Goal: Task Accomplishment & Management: Complete application form

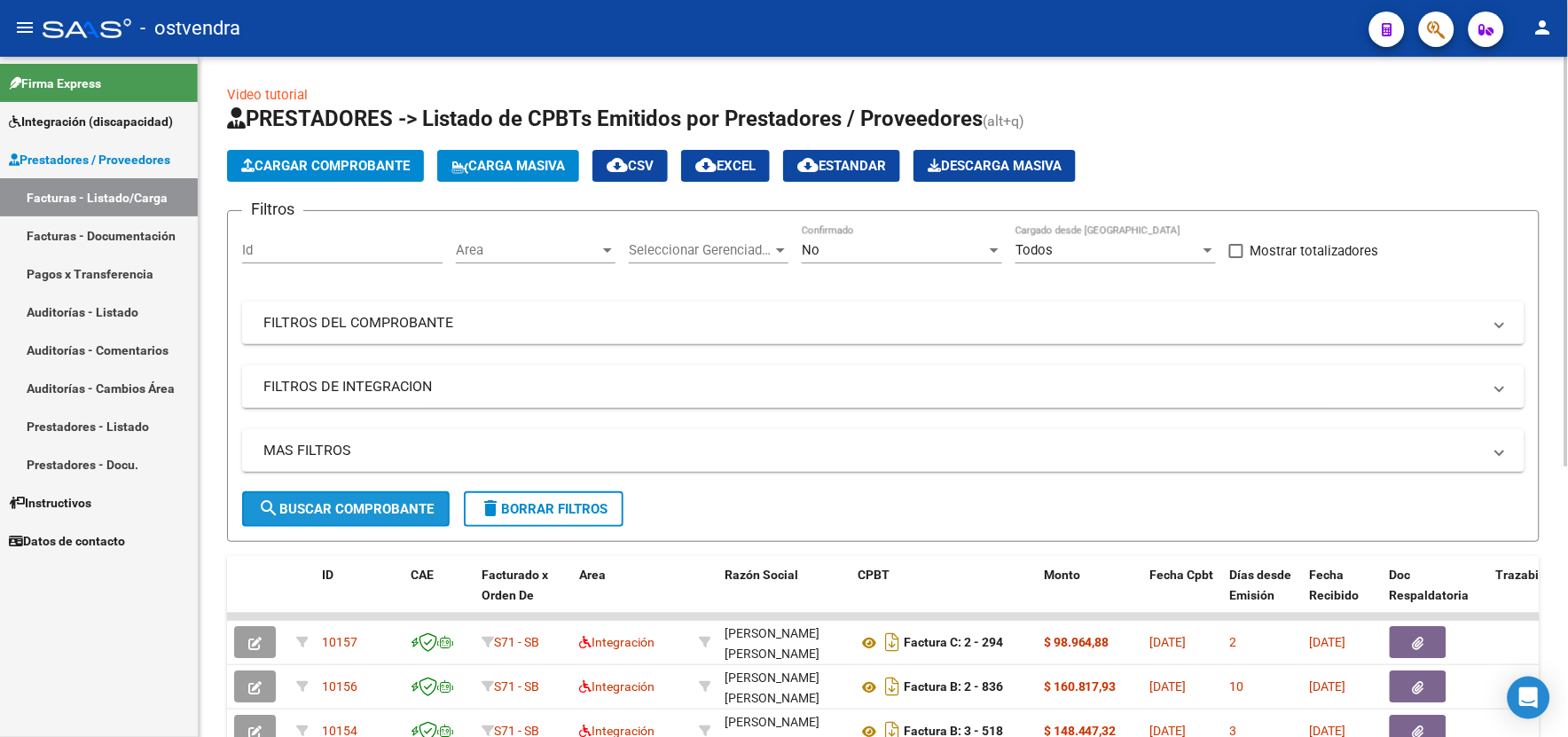
click at [352, 509] on span "search Buscar Comprobante" at bounding box center [346, 509] width 176 height 16
click at [1567, 620] on html "menu - ostvendra person Firma Express Integración (discapacidad) Certificado Di…" at bounding box center [784, 368] width 1568 height 737
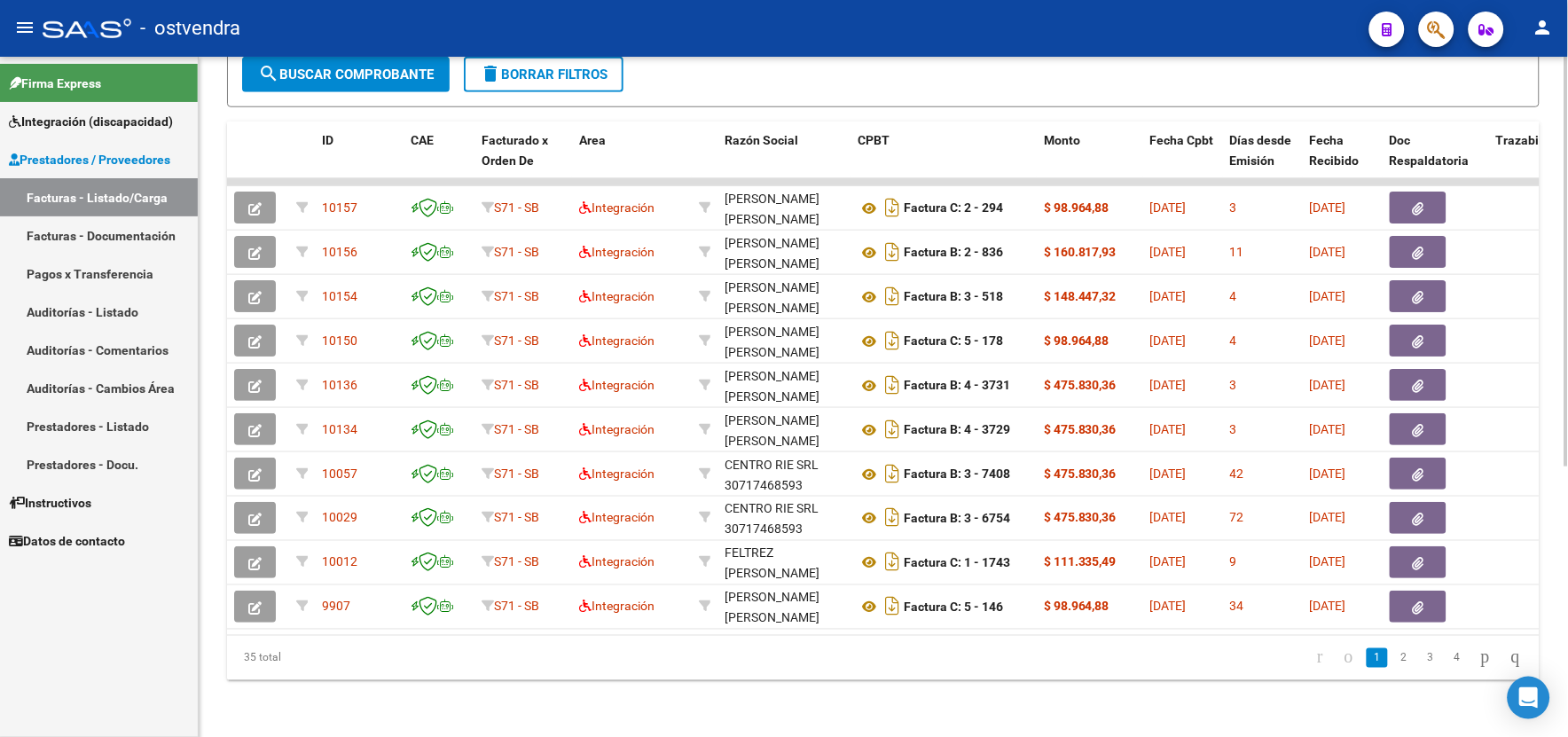
click at [1567, 620] on html "menu - ostvendra person Firma Express Integración (discapacidad) Certificado Di…" at bounding box center [784, 368] width 1568 height 737
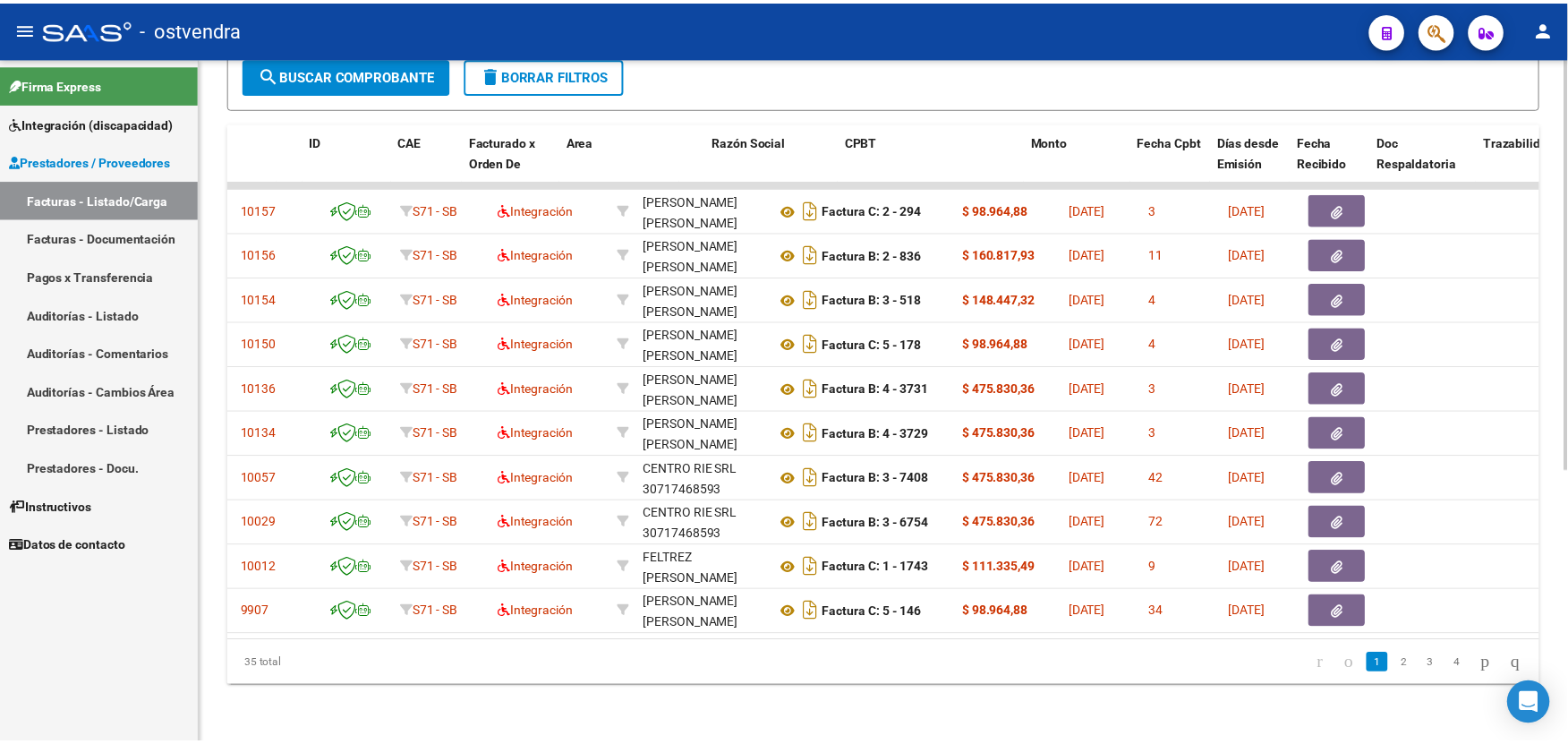
scroll to position [0, 0]
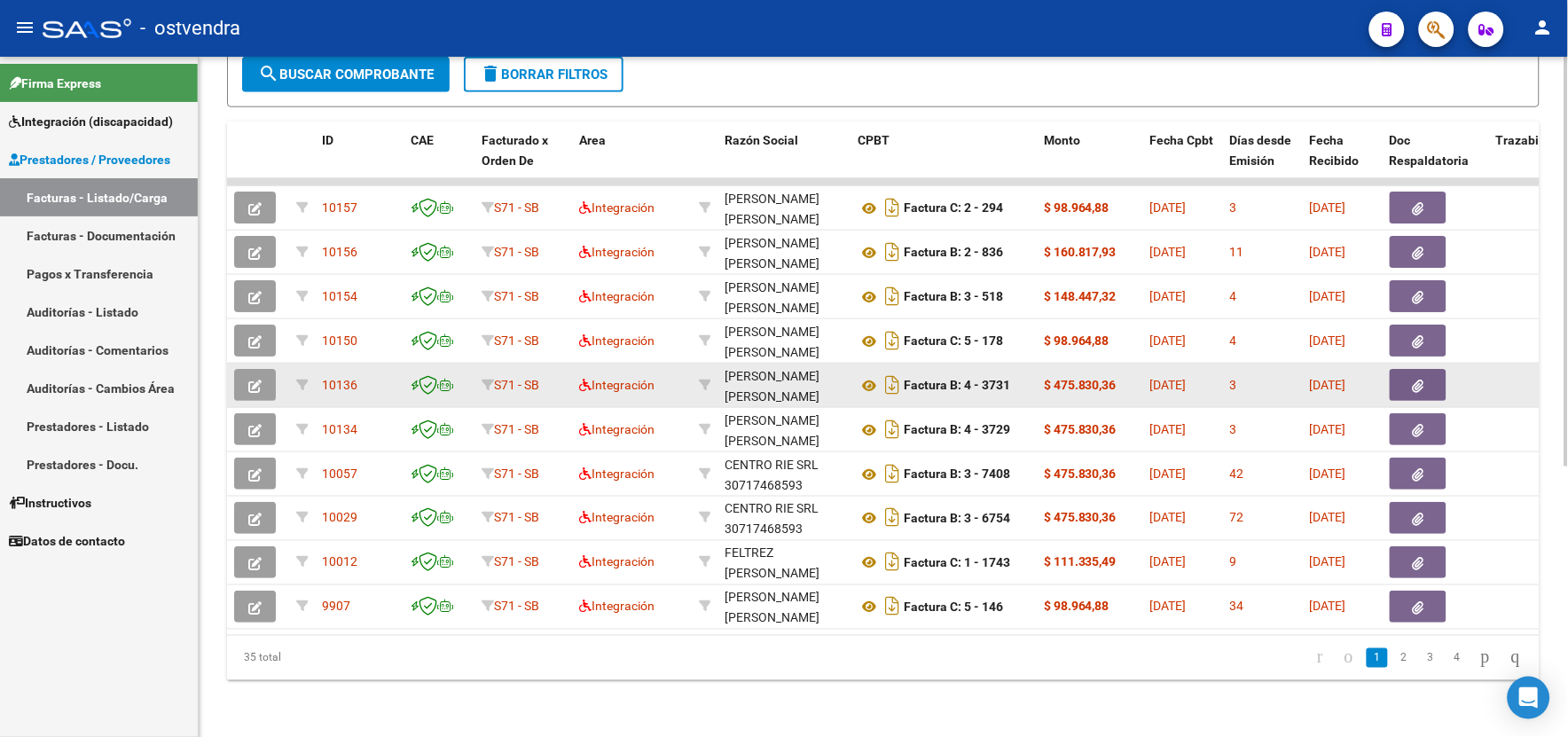
click at [251, 379] on button "button" at bounding box center [255, 384] width 42 height 32
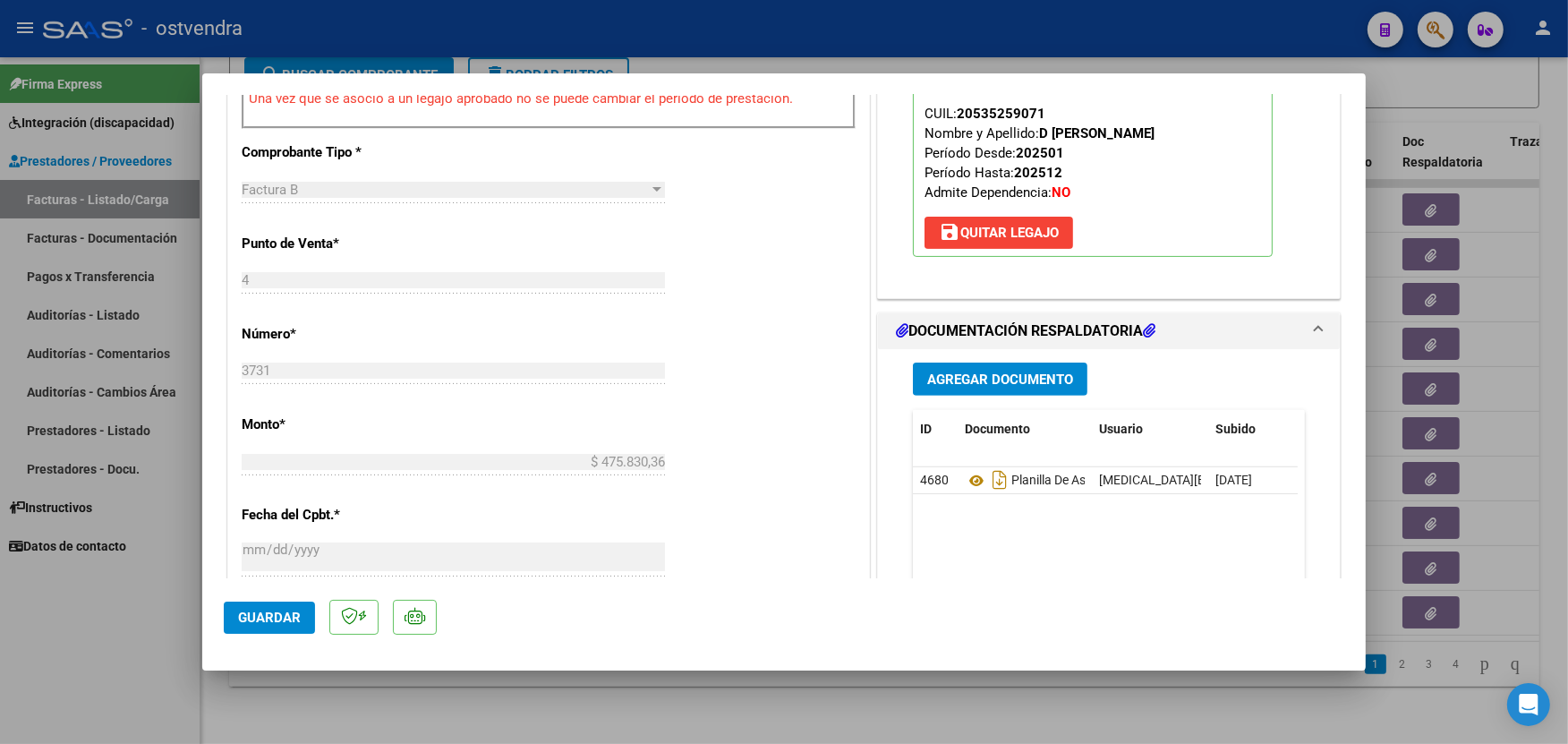
scroll to position [675, 0]
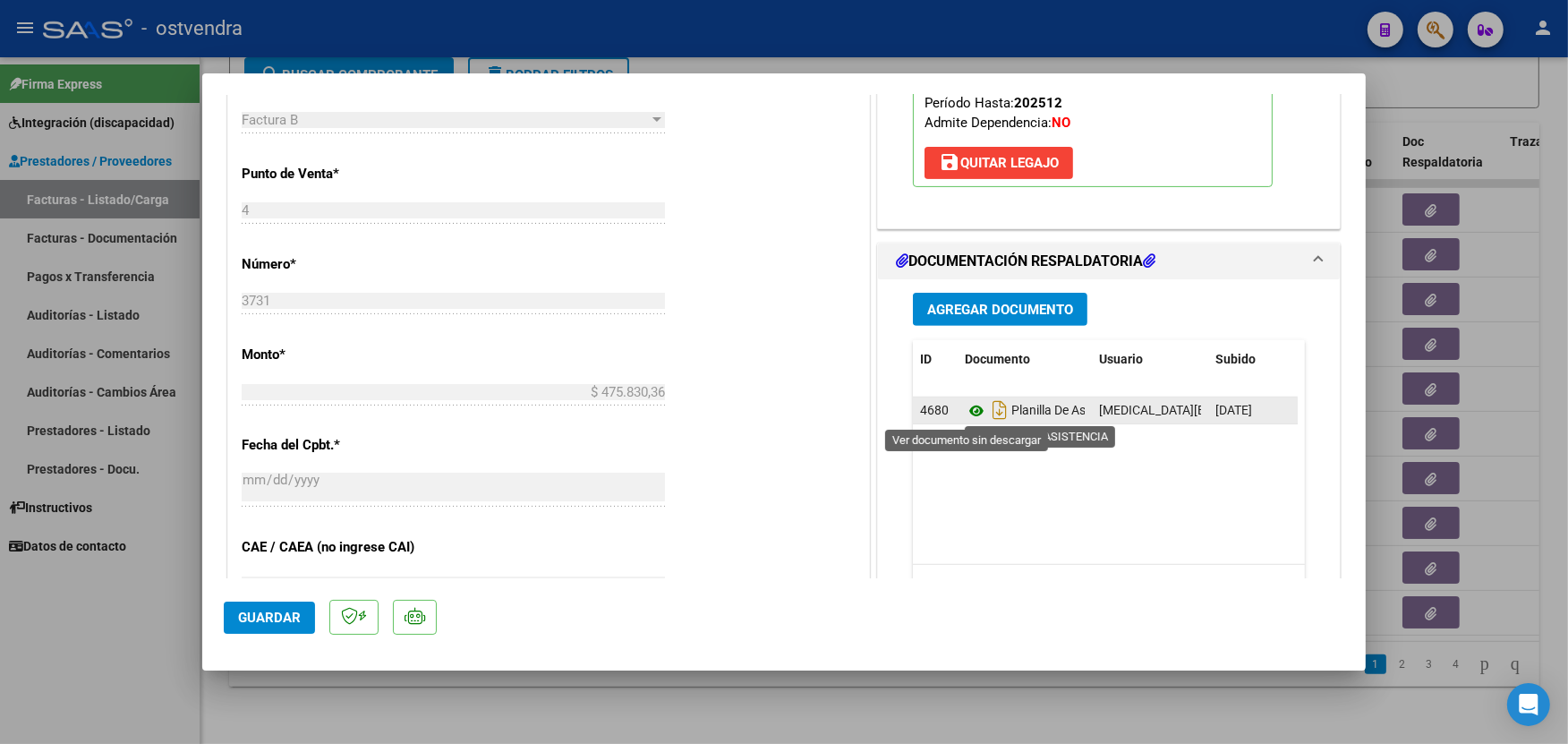
click at [968, 408] on icon at bounding box center [977, 411] width 23 height 21
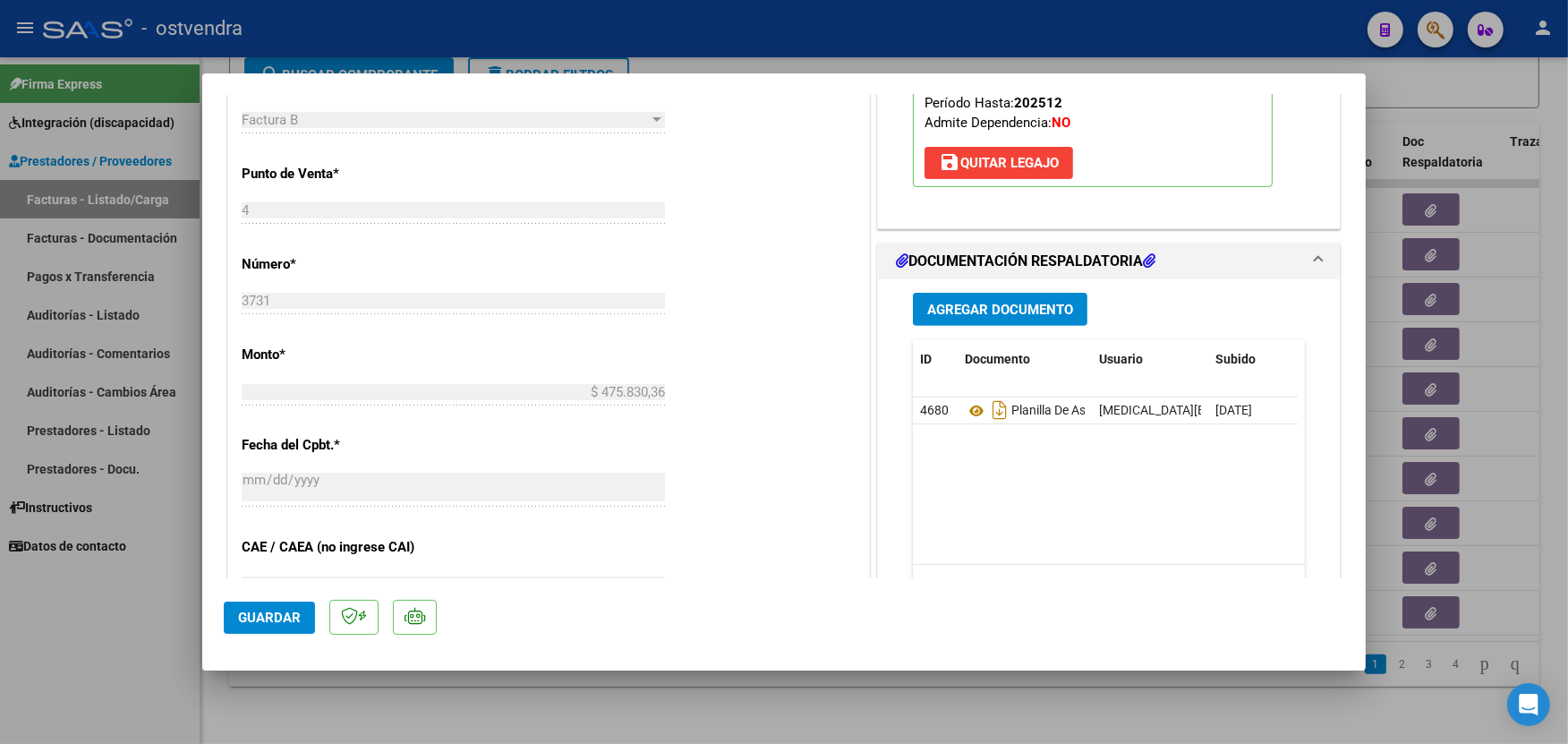
click at [779, 39] on div at bounding box center [784, 372] width 1568 height 744
type input "$ 0,00"
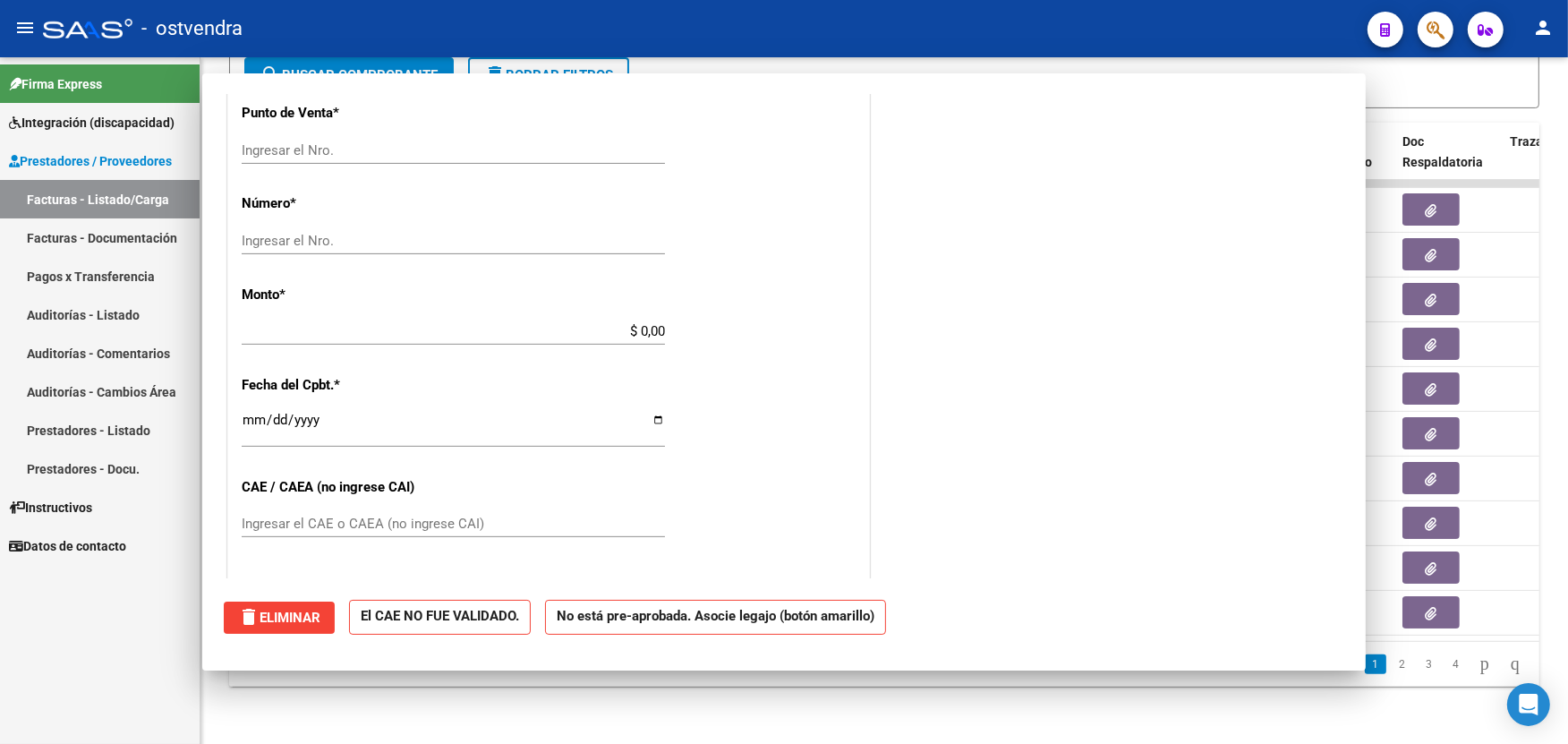
scroll to position [0, 0]
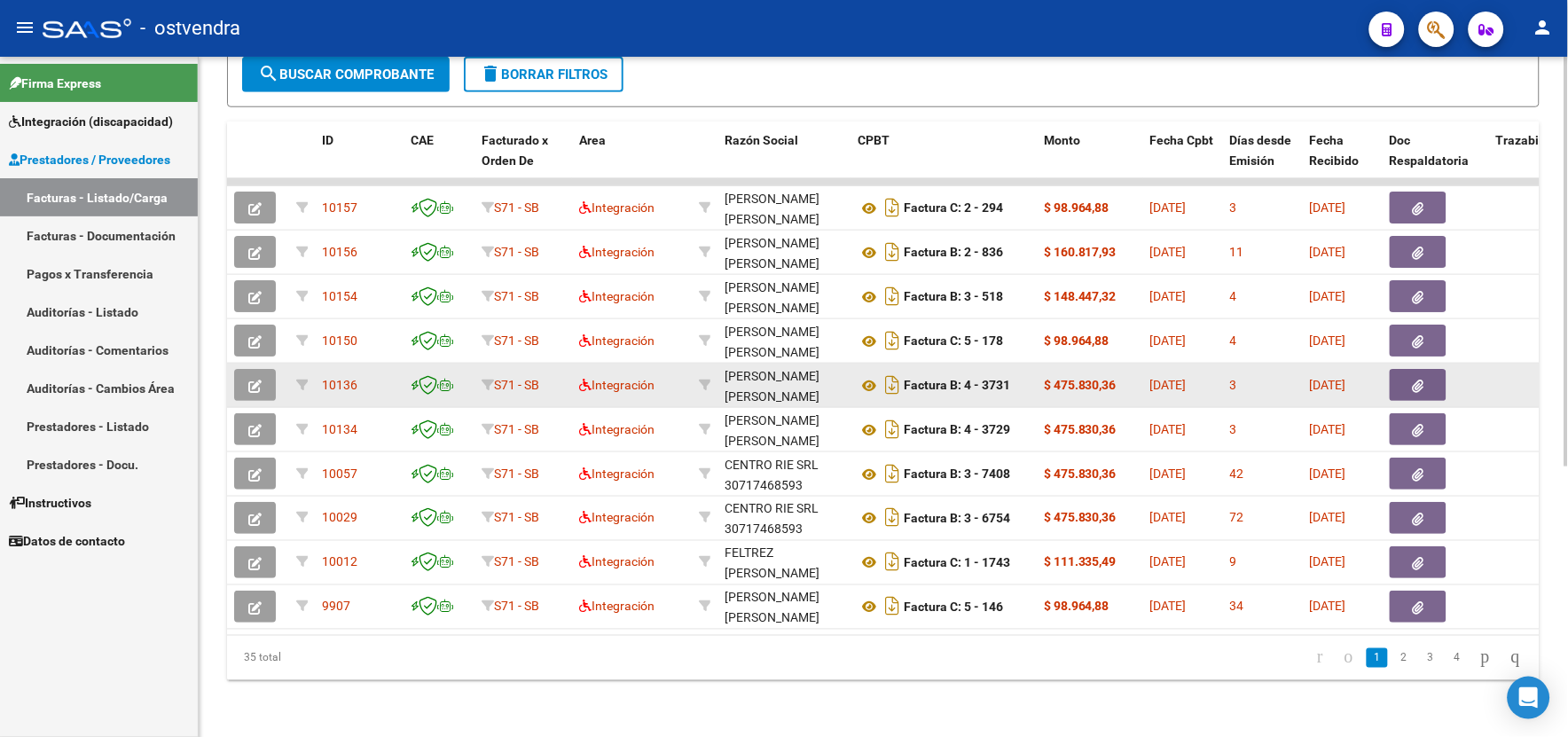
click at [243, 383] on button "button" at bounding box center [255, 384] width 42 height 32
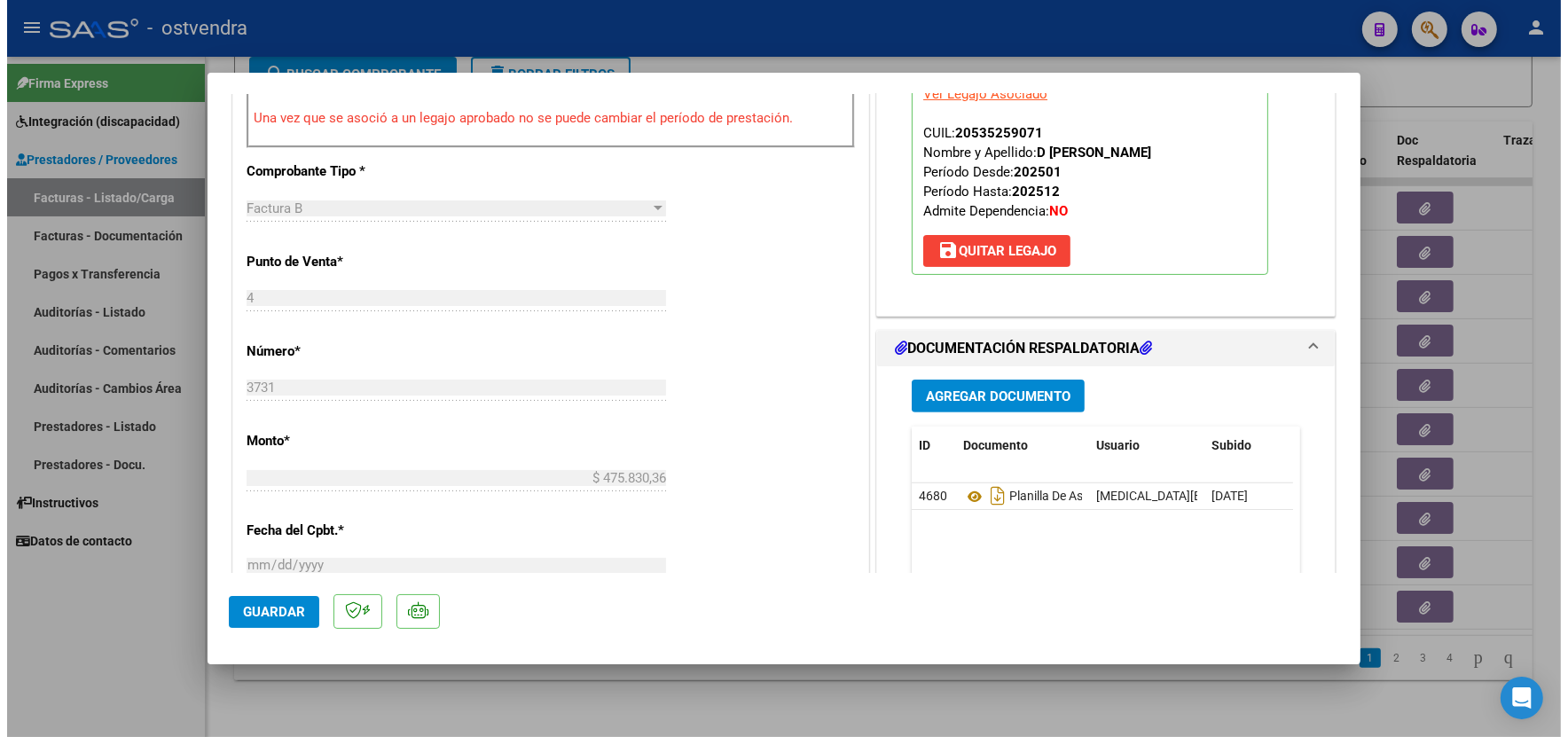
scroll to position [591, 0]
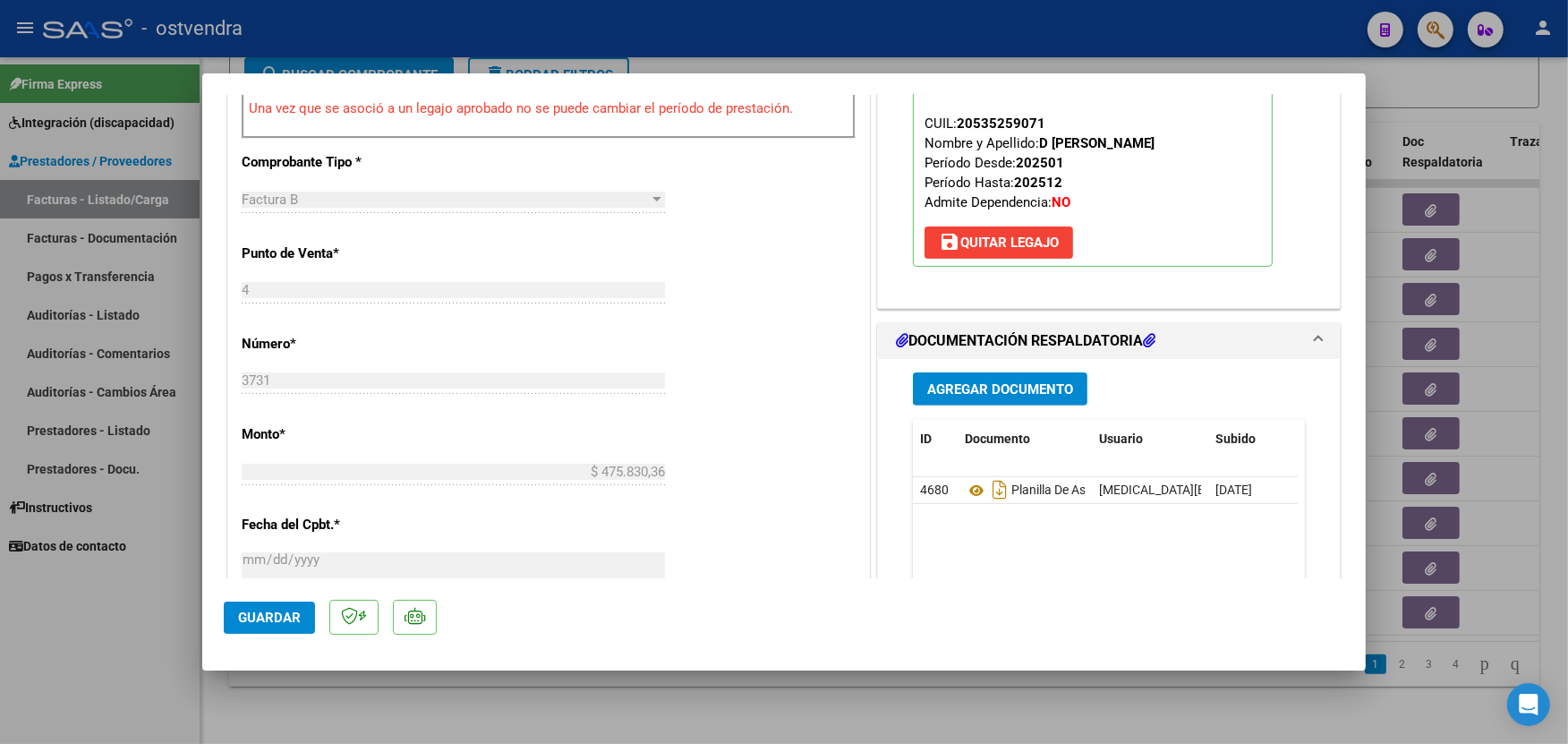
click at [1104, 57] on div at bounding box center [784, 372] width 1568 height 744
type input "$ 0,00"
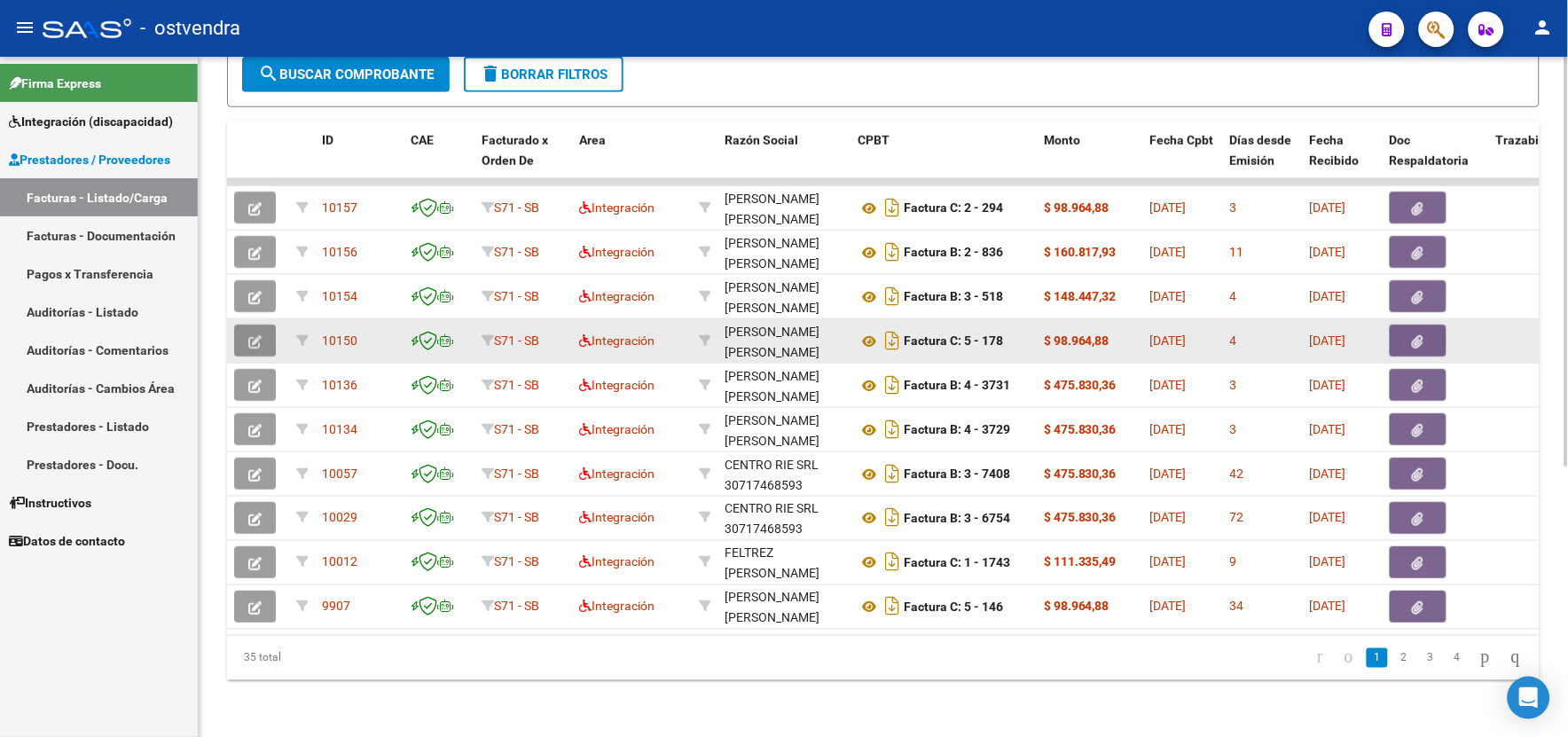
click at [249, 325] on button "button" at bounding box center [255, 340] width 42 height 32
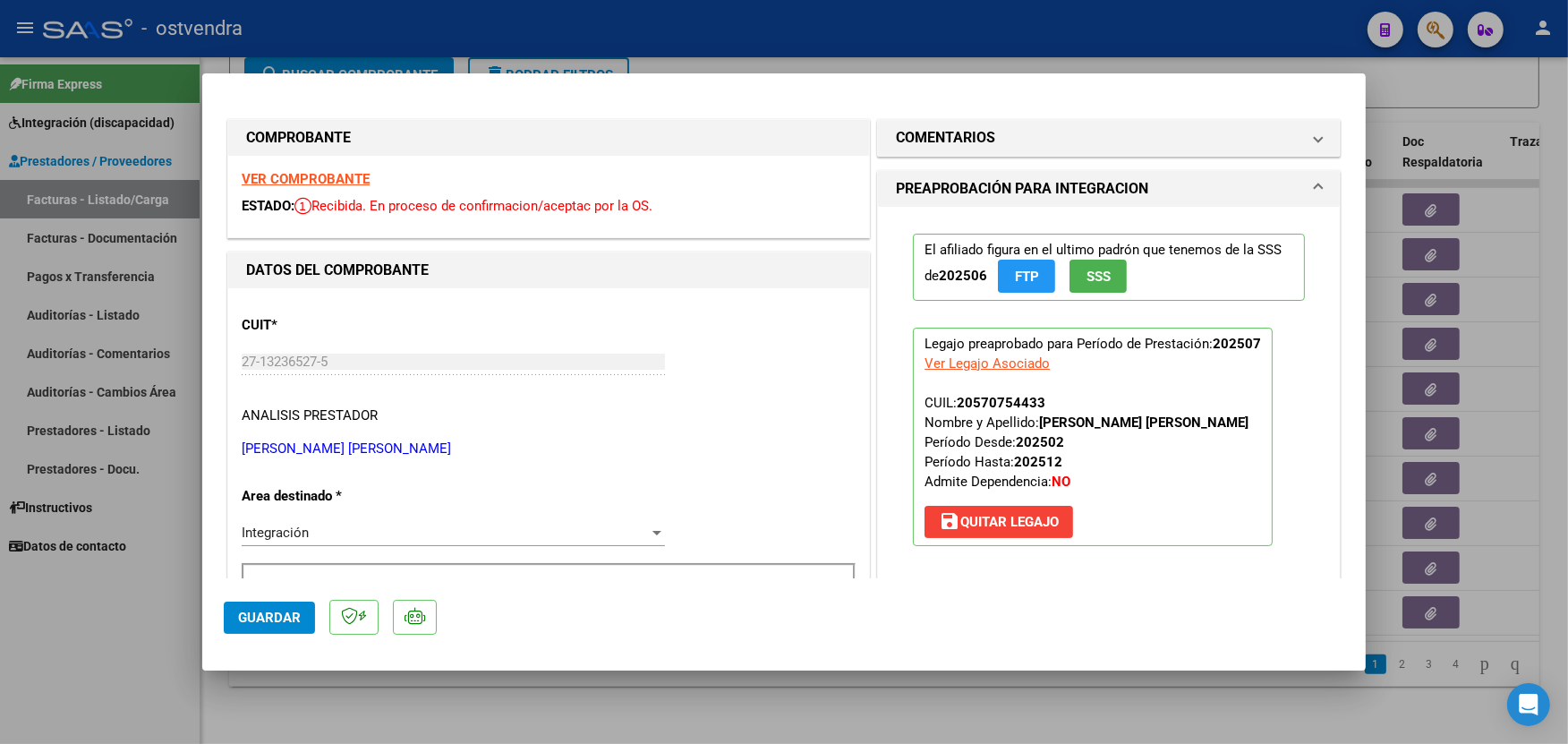
click at [1239, 45] on div at bounding box center [784, 372] width 1568 height 744
type input "$ 0,00"
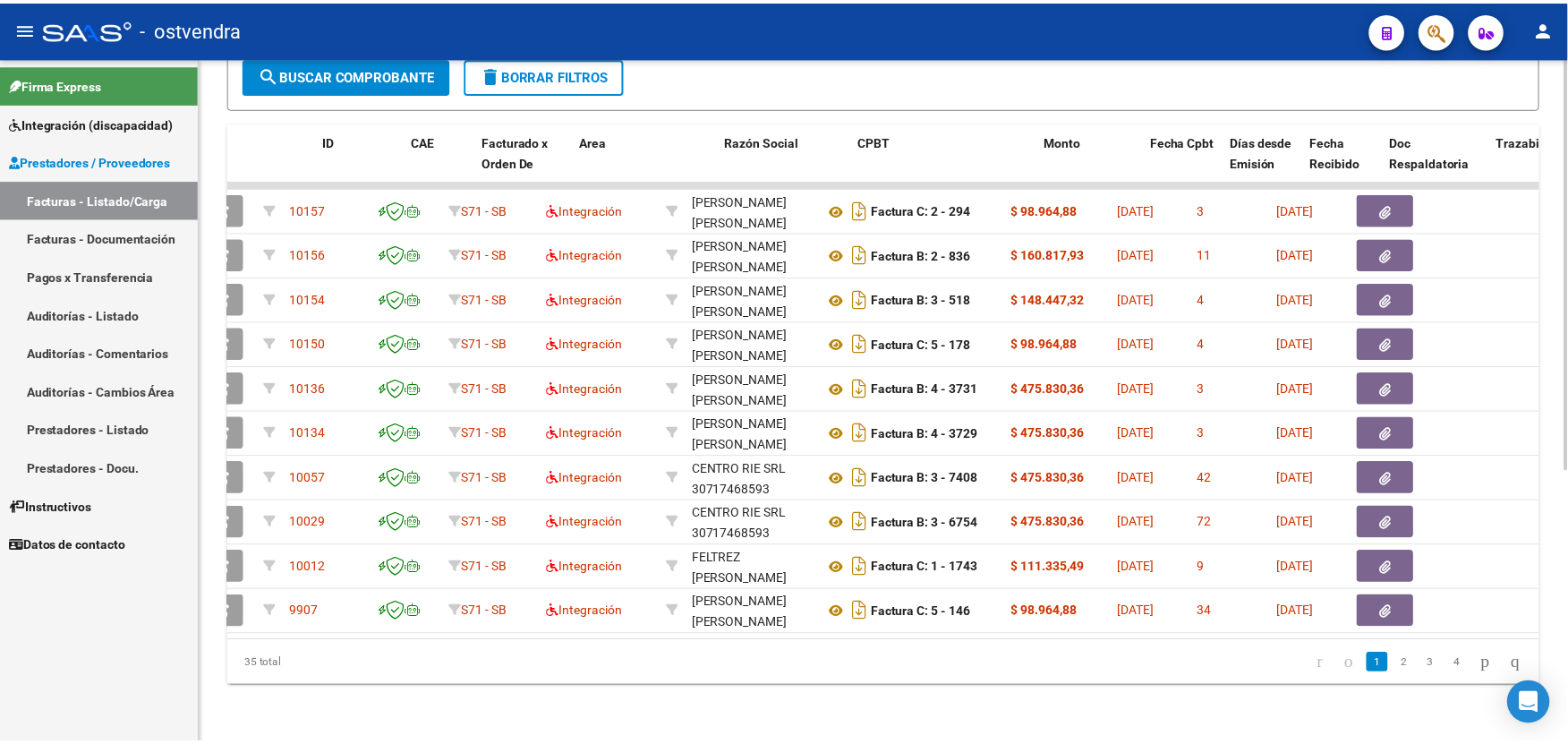
scroll to position [0, 0]
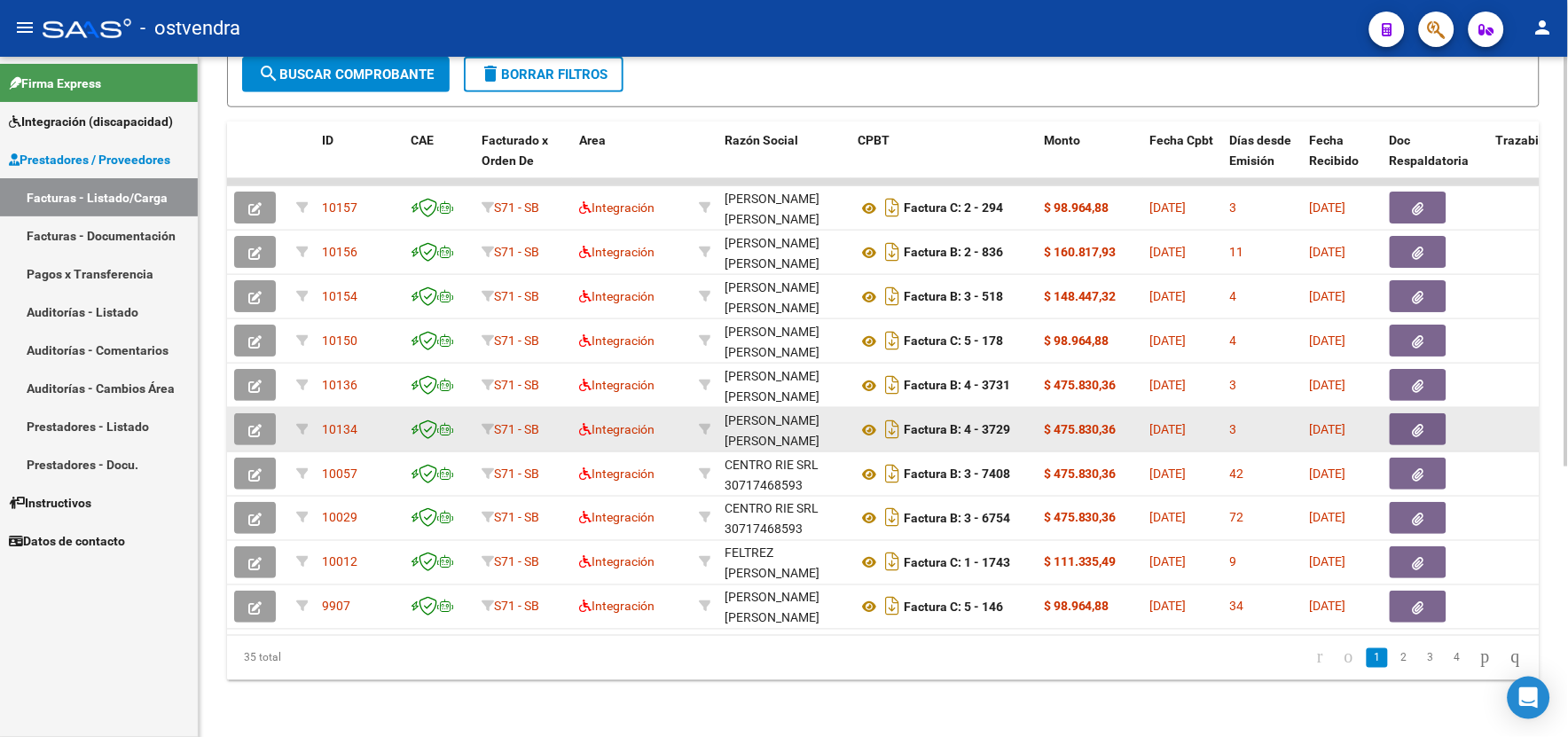
click at [270, 422] on button "button" at bounding box center [255, 428] width 42 height 32
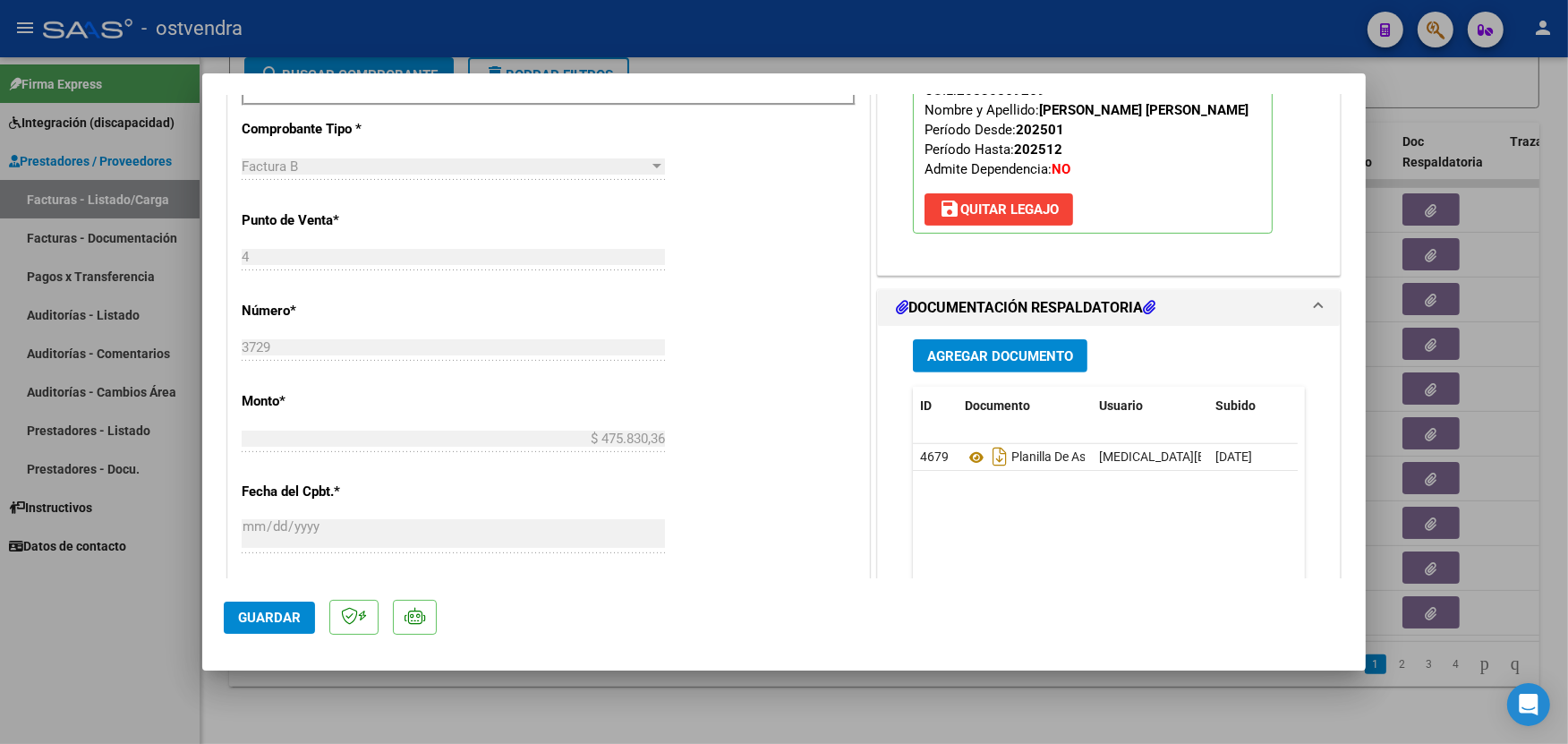
scroll to position [675, 0]
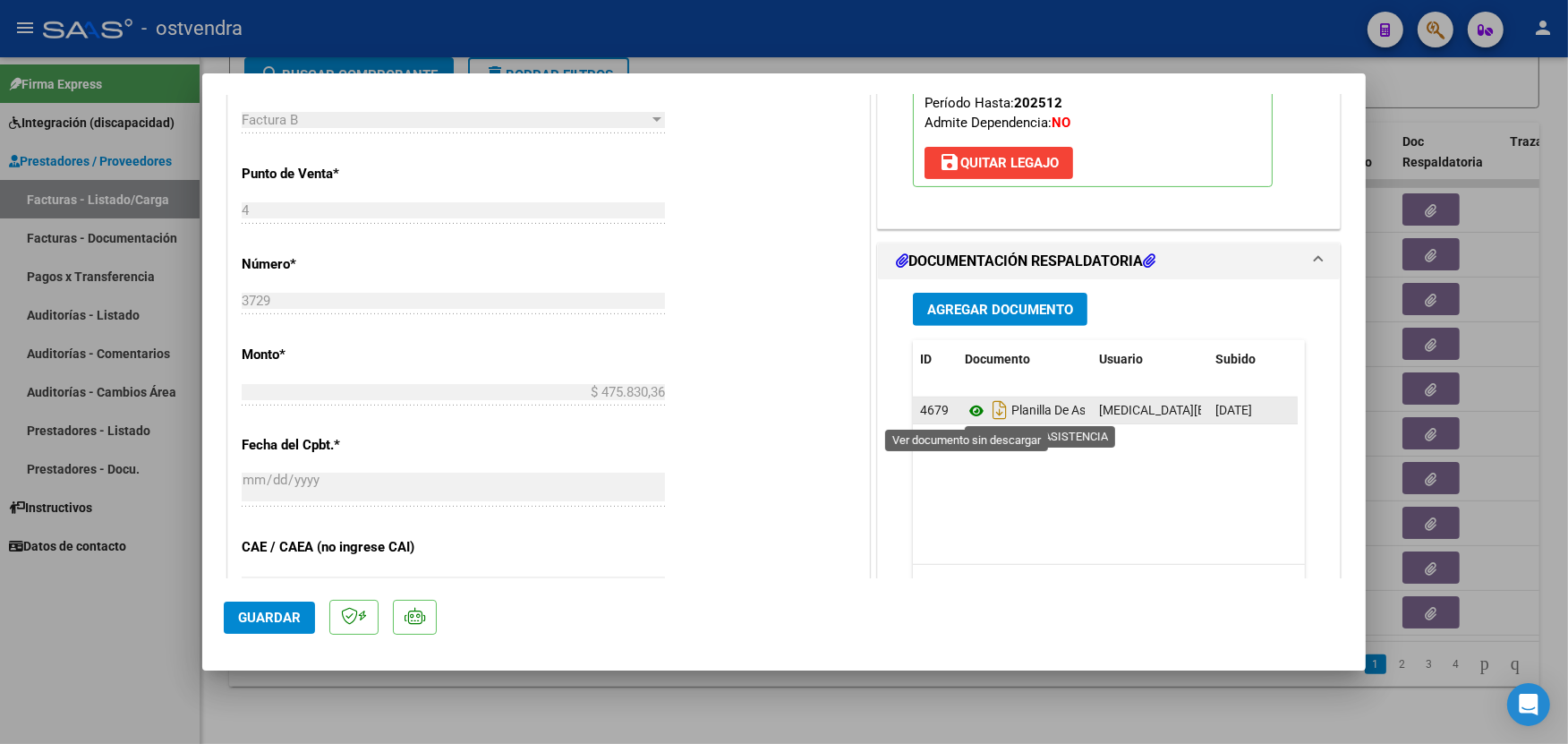
click at [971, 412] on icon at bounding box center [977, 411] width 23 height 21
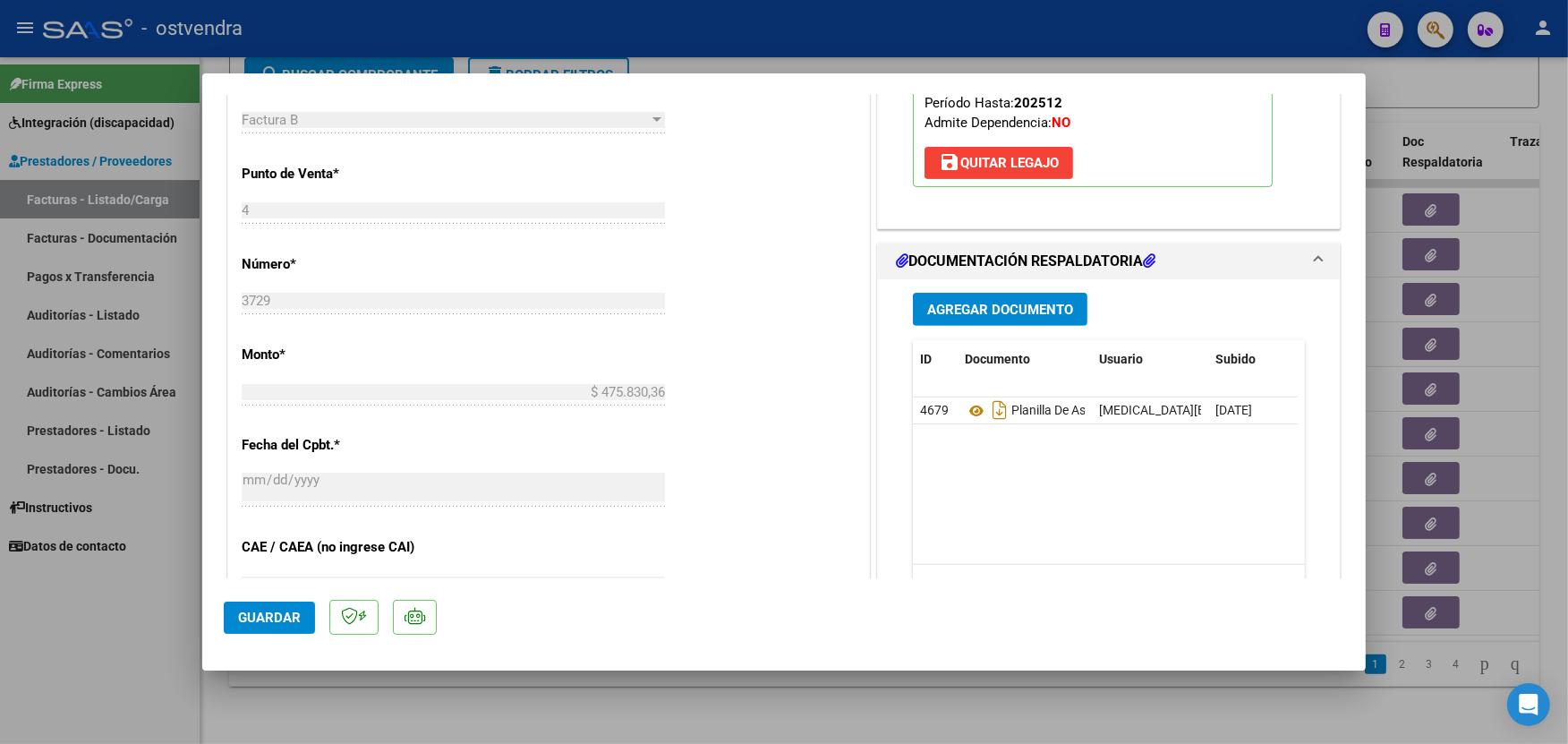
click at [670, 28] on div at bounding box center [784, 372] width 1568 height 744
type input "$ 0,00"
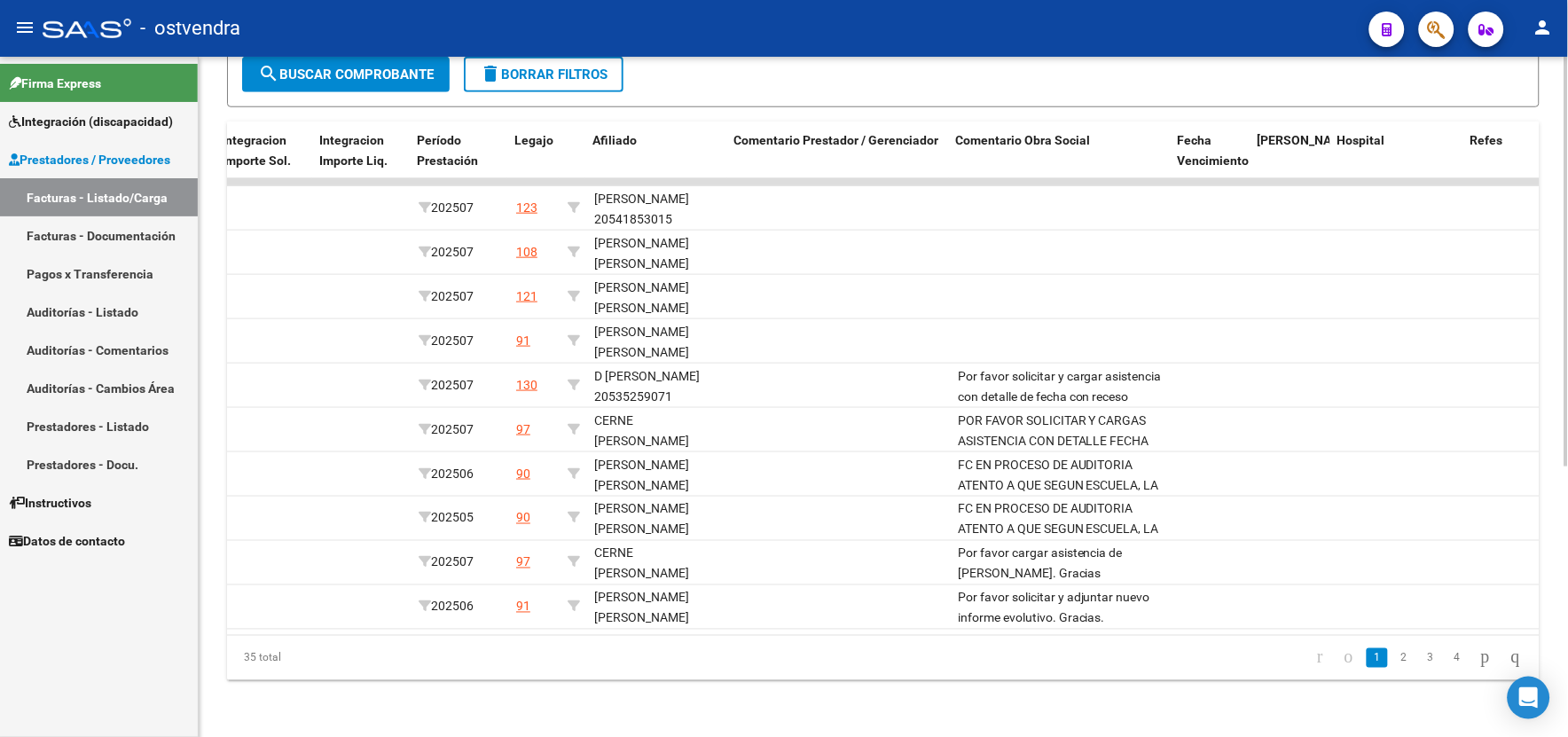
scroll to position [0, 2325]
